Goal: Information Seeking & Learning: Learn about a topic

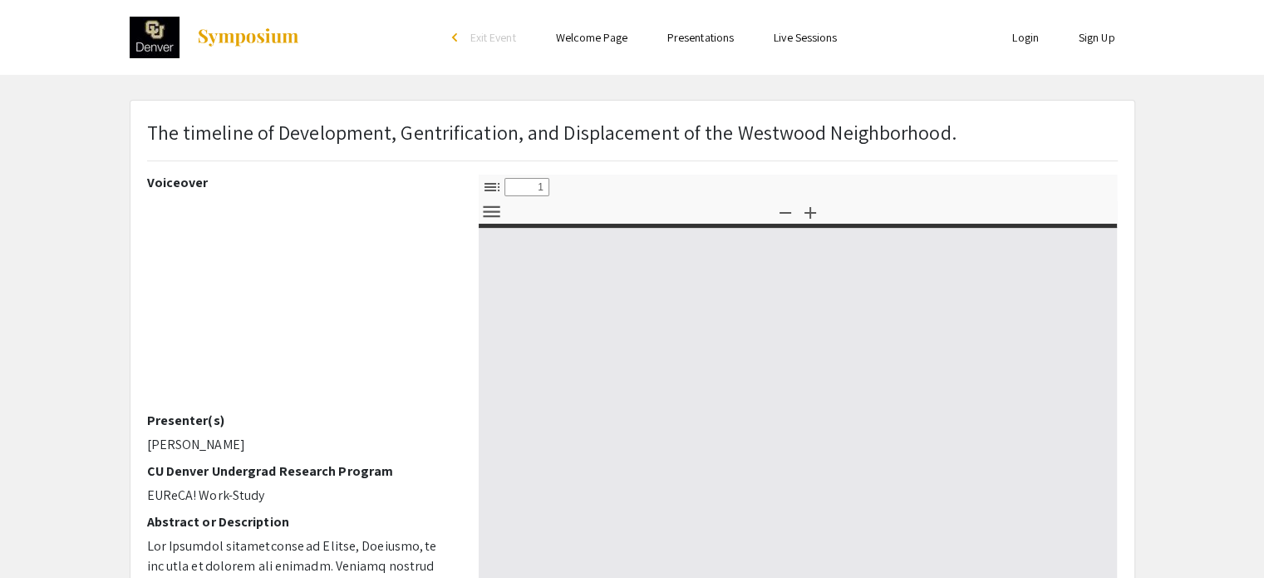
select select "custom"
type input "0"
select select "custom"
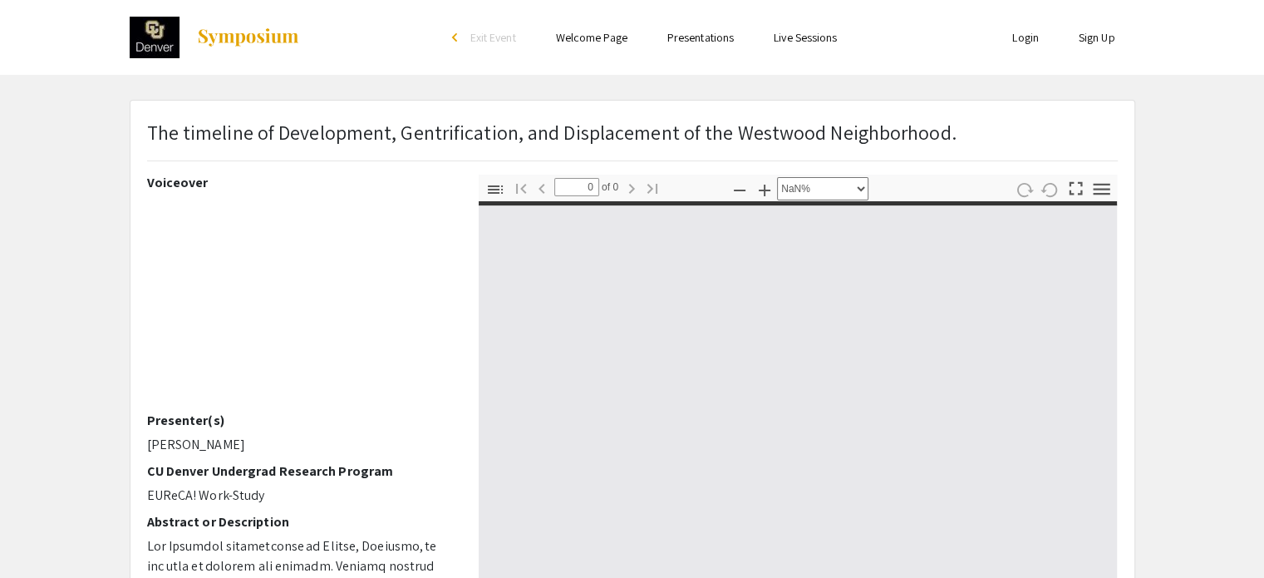
type input "1"
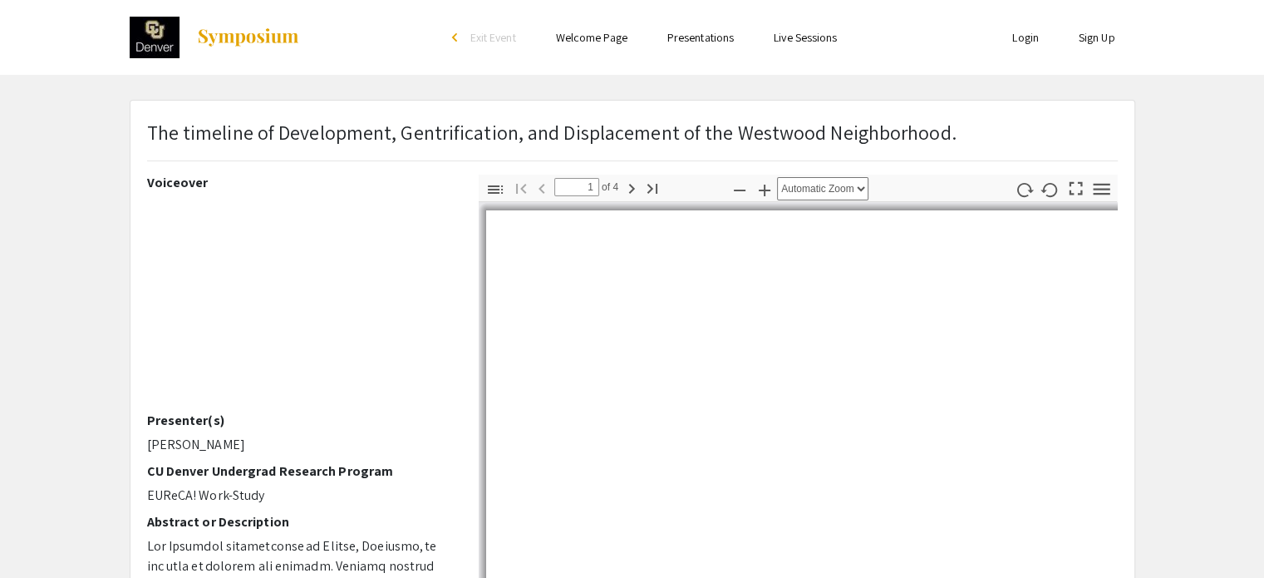
select select "auto"
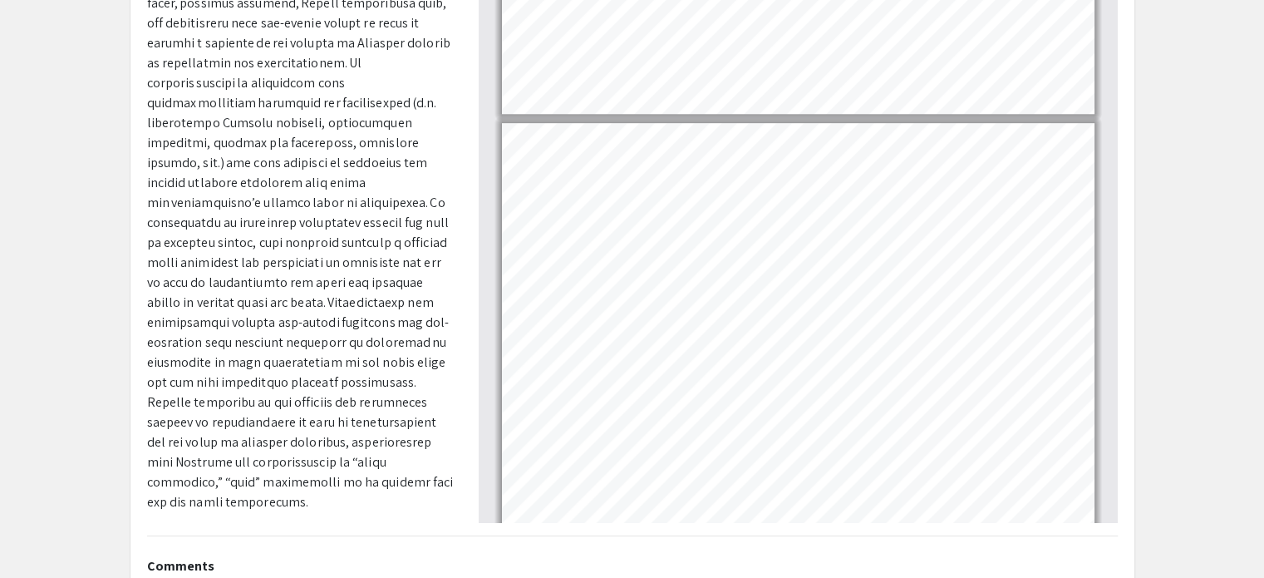
scroll to position [1462, 0]
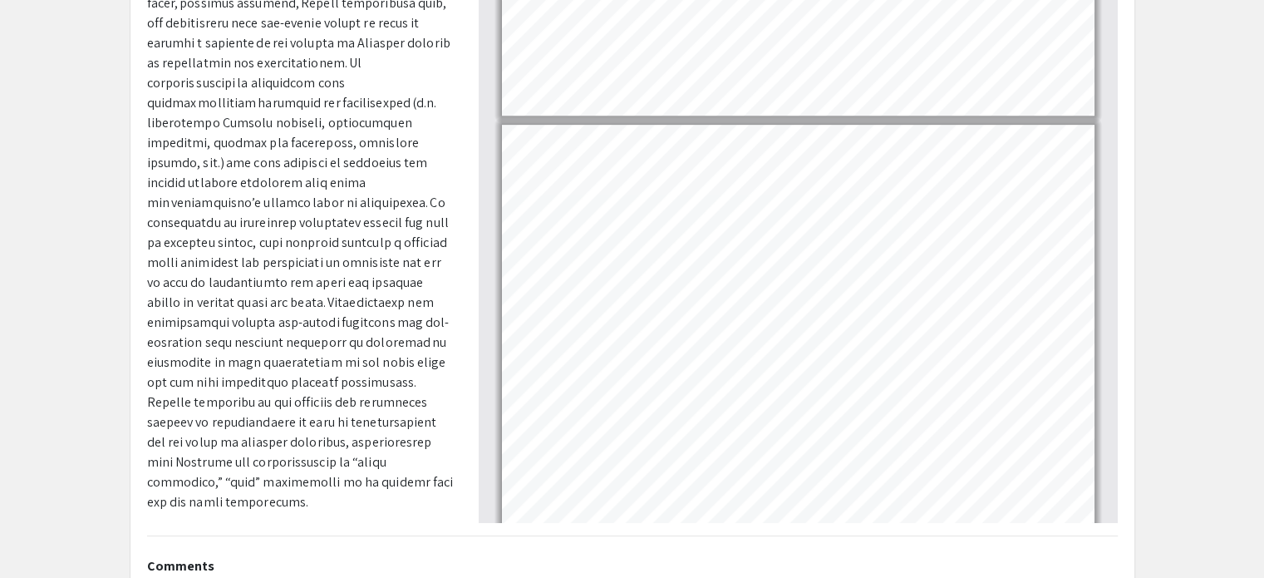
type input "2"
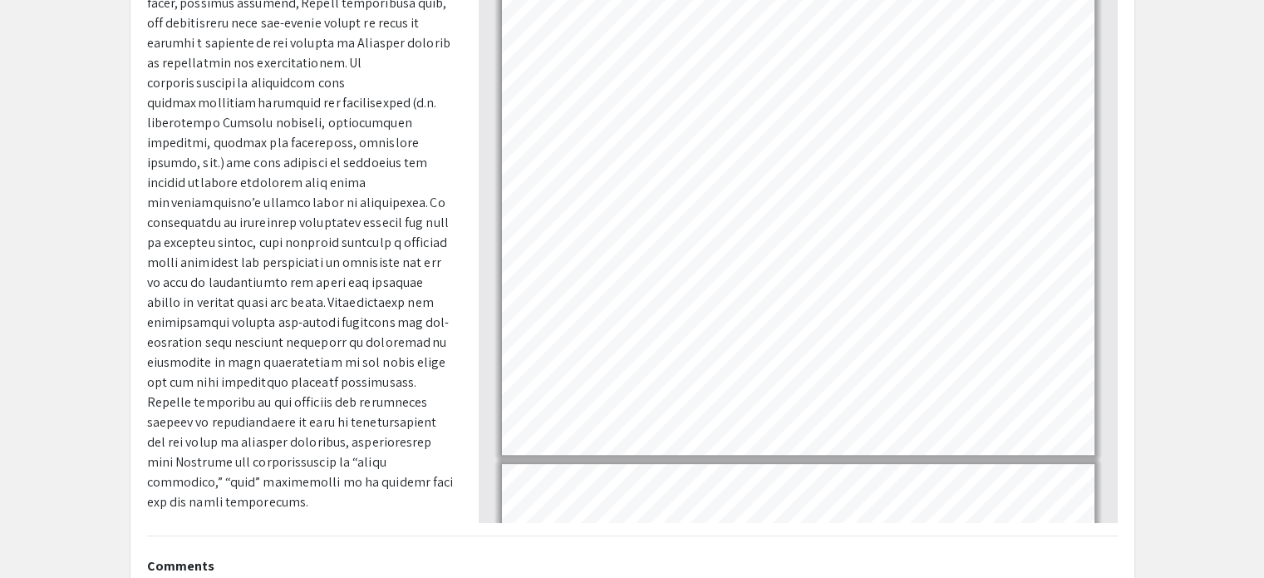
scroll to position [1046, 0]
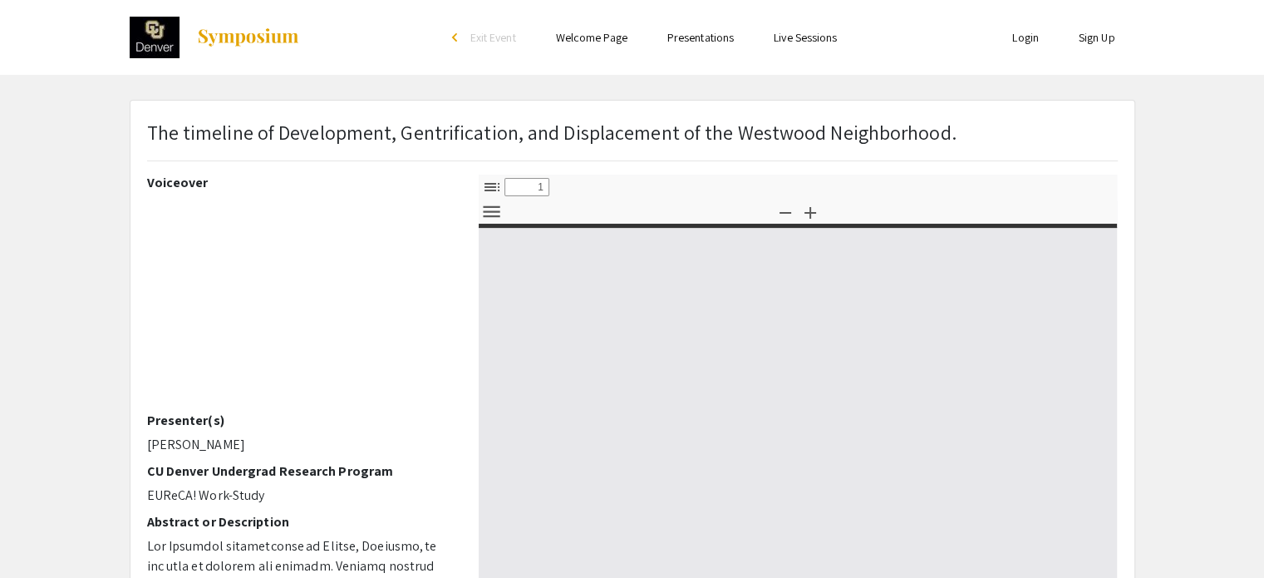
select select "custom"
type input "0"
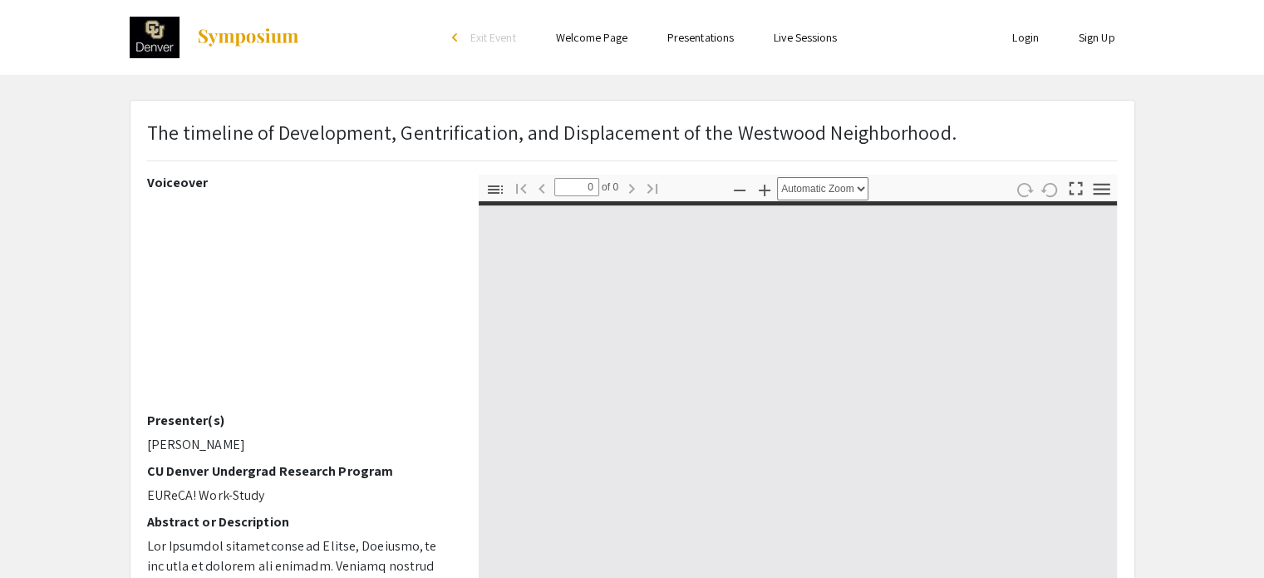
select select "custom"
type input "1"
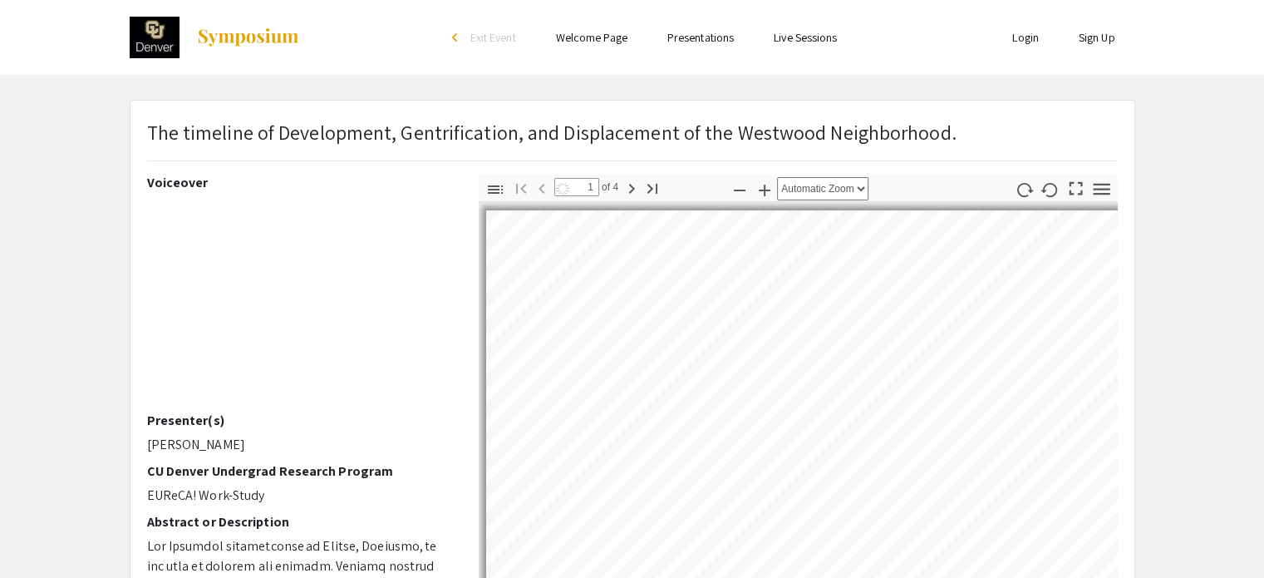
select select "auto"
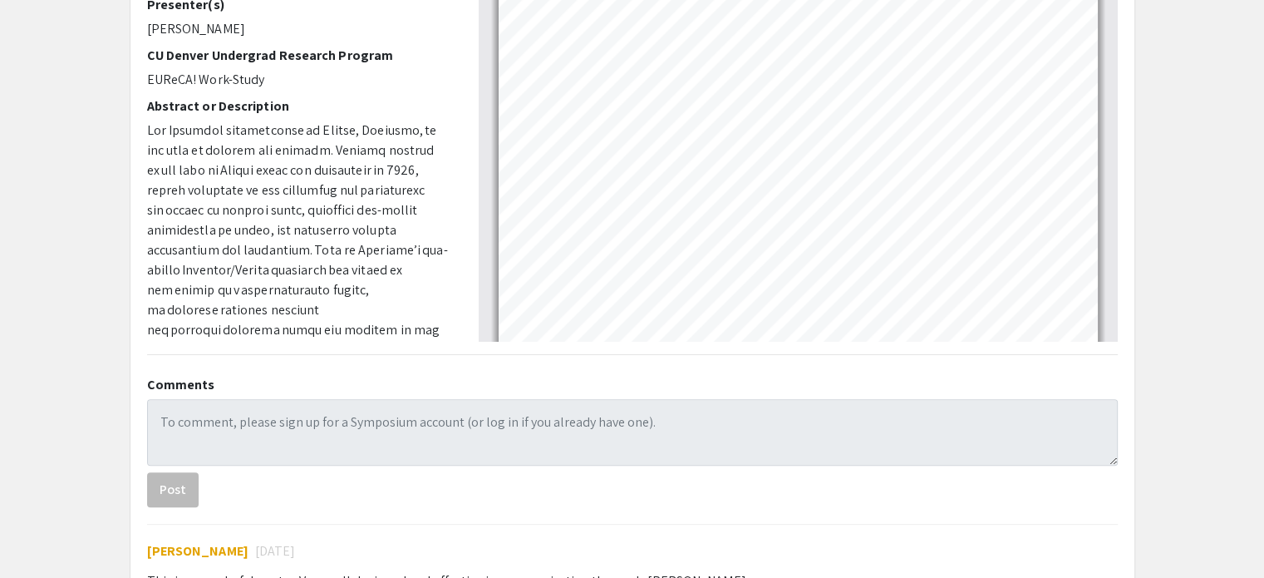
scroll to position [2376, 0]
type input "3"
select select "page-width"
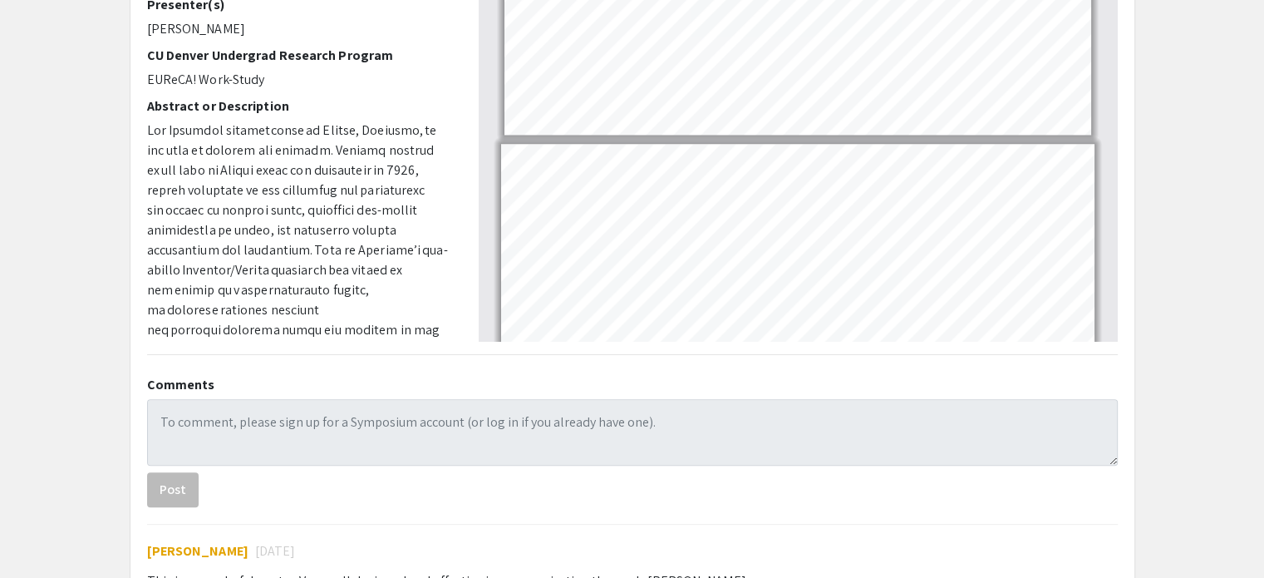
scroll to position [2094, 0]
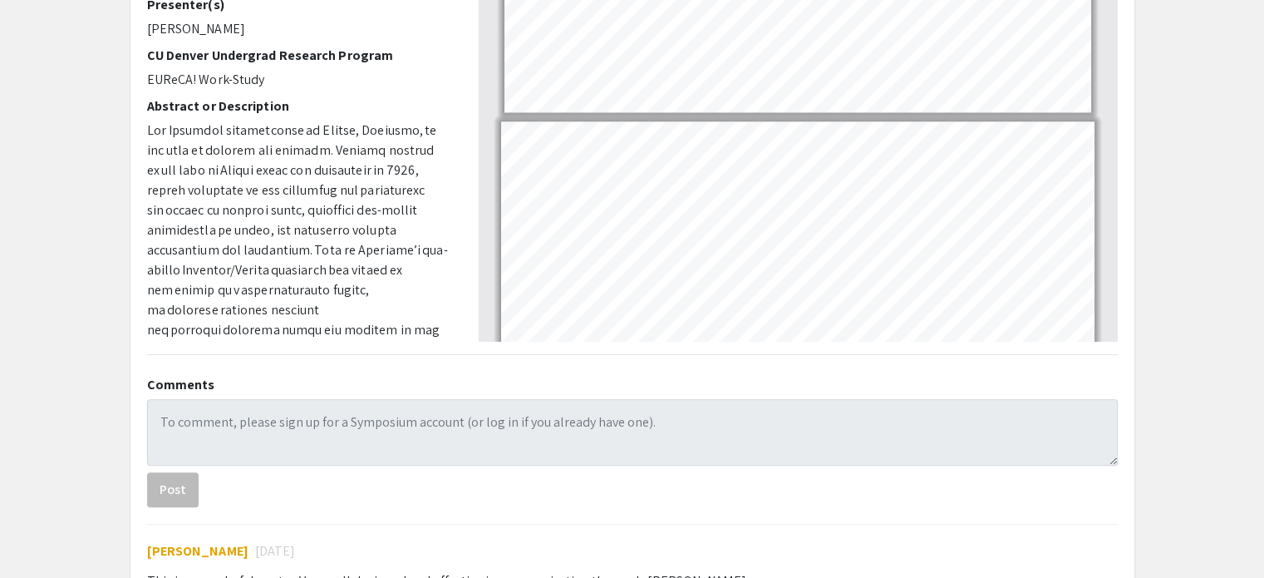
type input "3"
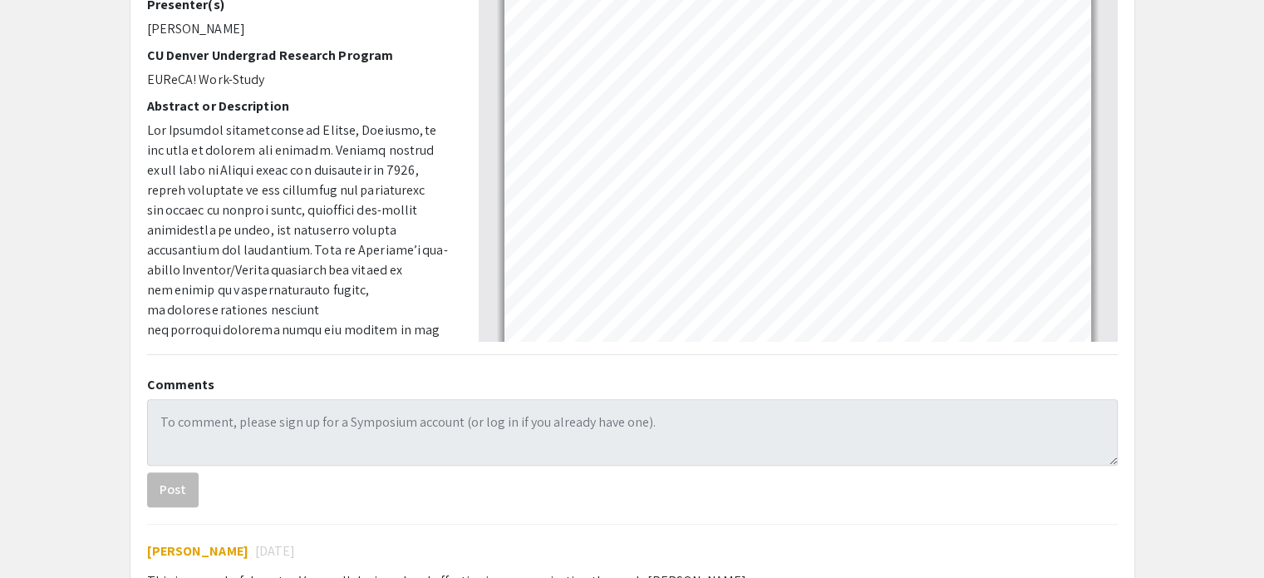
scroll to position [1845, 0]
